Goal: Task Accomplishment & Management: Use online tool/utility

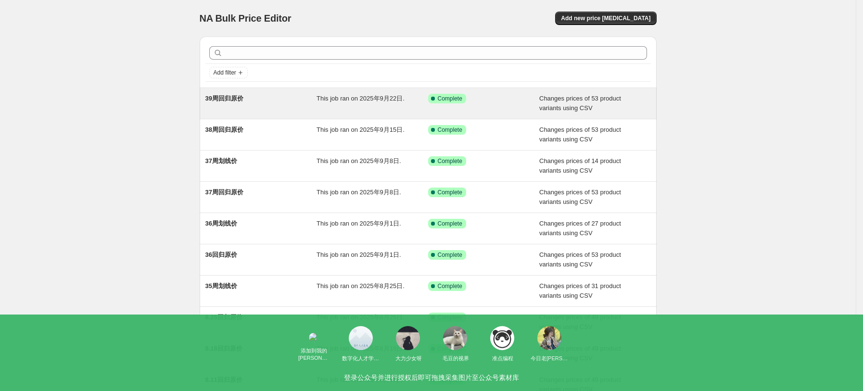
click at [299, 102] on div "39周回归原价" at bounding box center [261, 103] width 112 height 19
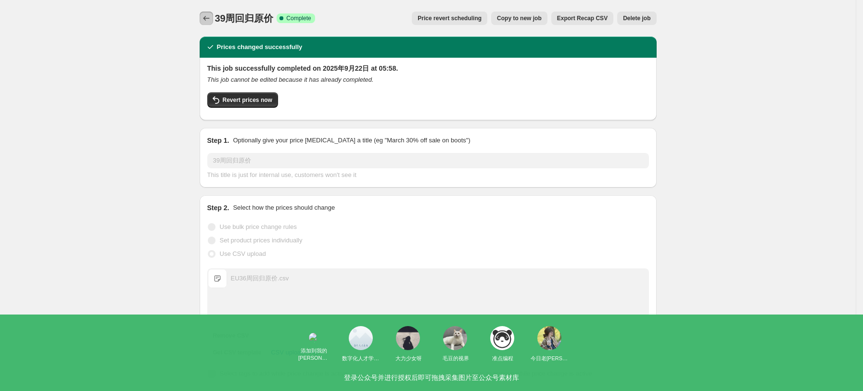
click at [211, 20] on icon "Price change jobs" at bounding box center [206, 18] width 10 height 10
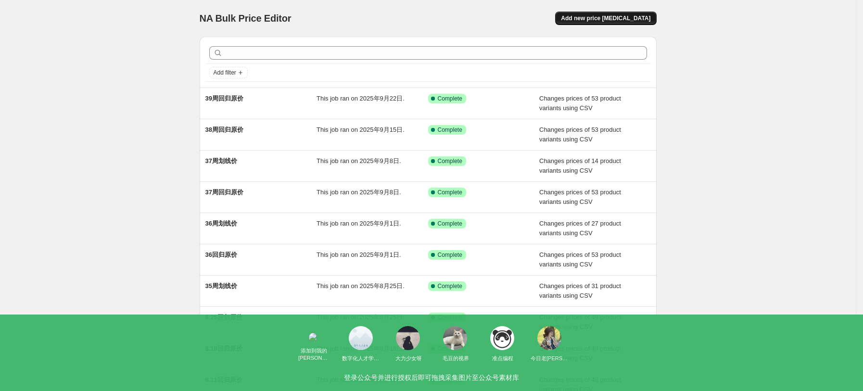
click at [624, 23] on button "Add new price change job" at bounding box center [605, 18] width 101 height 13
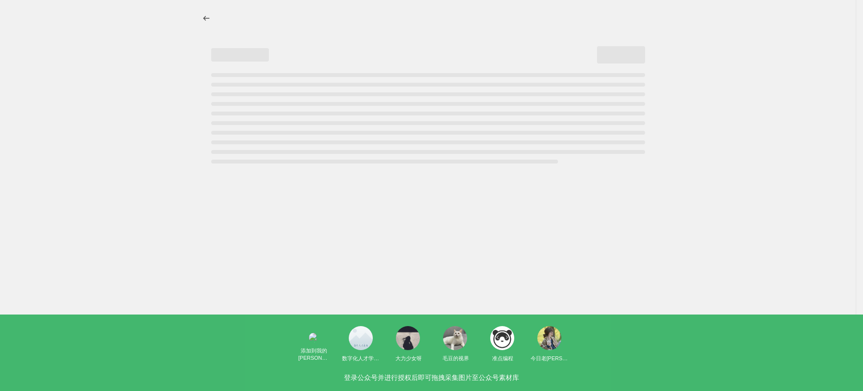
select select "percentage"
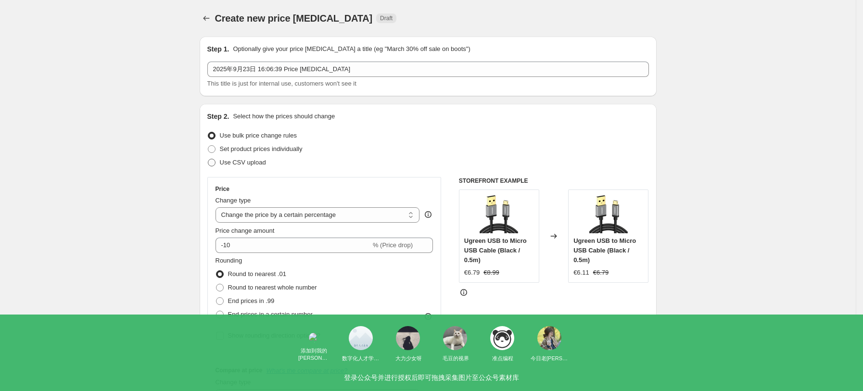
click at [231, 164] on span "Use CSV upload" at bounding box center [243, 162] width 46 height 7
click at [208, 159] on input "Use CSV upload" at bounding box center [208, 159] width 0 height 0
radio input "true"
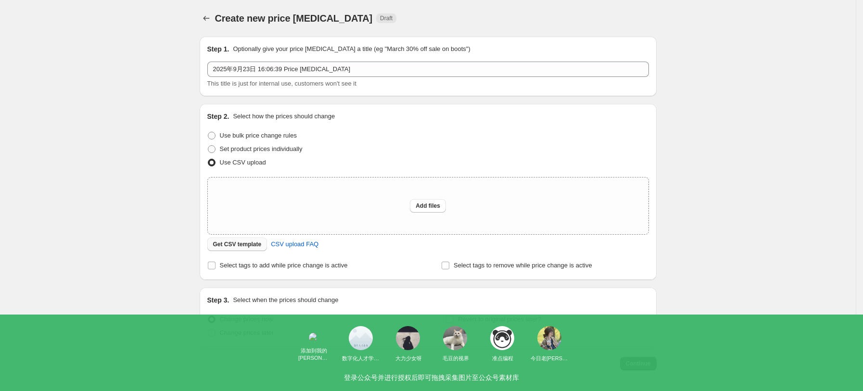
click at [253, 251] on button "Get CSV template" at bounding box center [237, 244] width 60 height 13
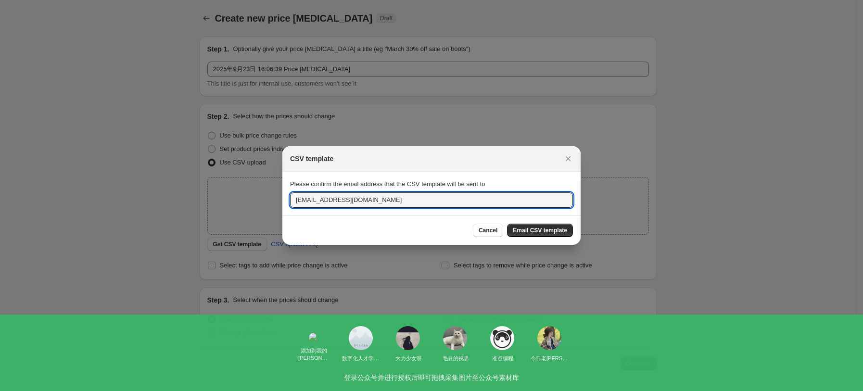
drag, startPoint x: 310, startPoint y: 196, endPoint x: 279, endPoint y: 196, distance: 30.8
drag, startPoint x: 303, startPoint y: 198, endPoint x: 279, endPoint y: 198, distance: 24.0
type input "lotus@ugreen.com"
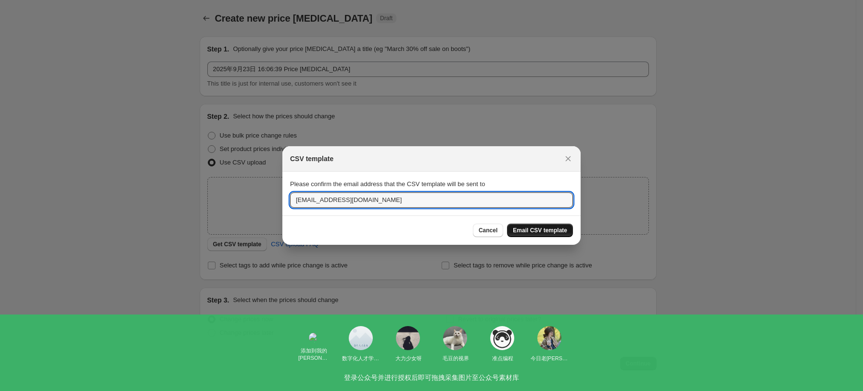
click at [558, 229] on span "Email CSV template" at bounding box center [540, 230] width 54 height 8
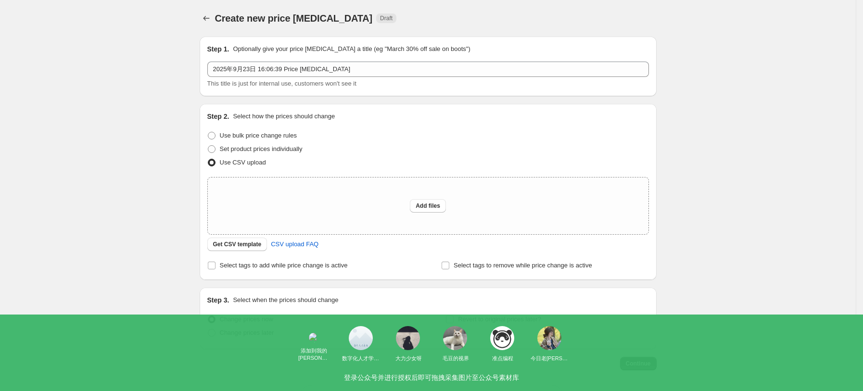
click at [734, 120] on div "Create new price change job. This page is ready Create new price change job Dra…" at bounding box center [427, 214] width 855 height 429
click at [202, 24] on div "Create new price change job. This page is ready Create new price change job Dra…" at bounding box center [428, 214] width 480 height 429
click at [204, 24] on button "Price change jobs" at bounding box center [206, 18] width 13 height 13
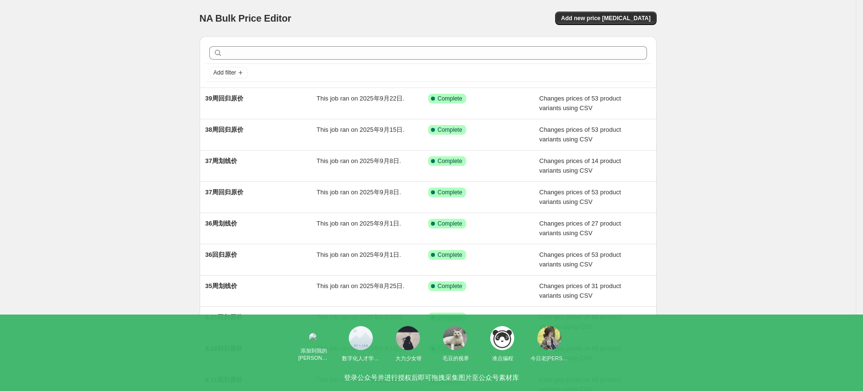
click at [127, 21] on div "NA Bulk Price Editor. This page is ready NA Bulk Price Editor Add new price cha…" at bounding box center [427, 247] width 855 height 495
